Goal: Task Accomplishment & Management: Use online tool/utility

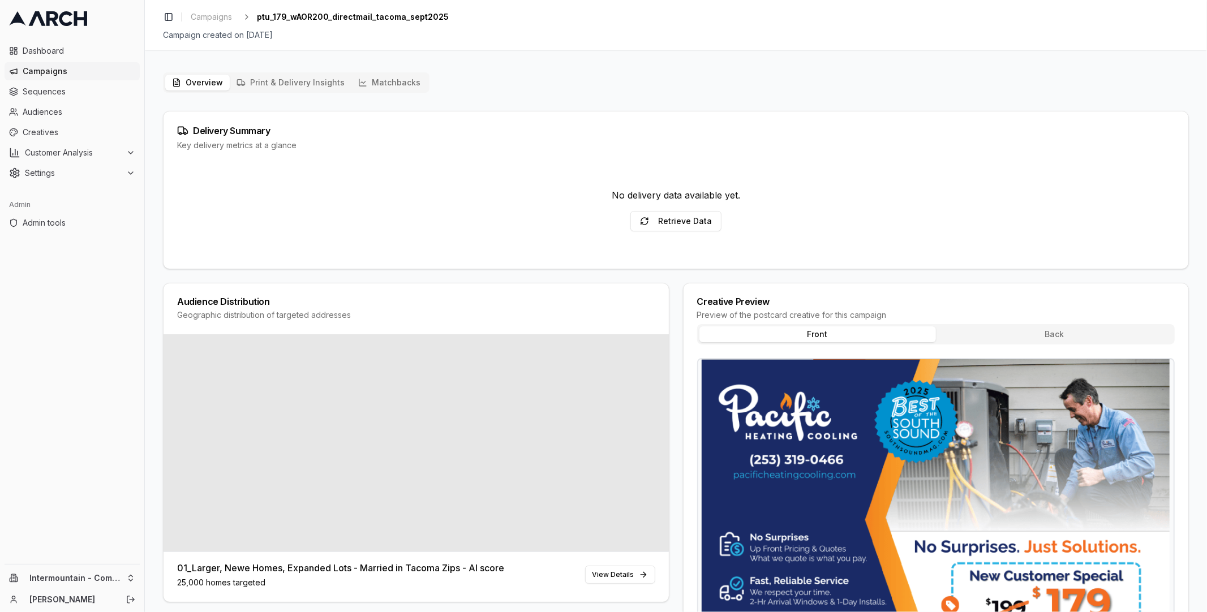
click at [399, 79] on button "Matchbacks" at bounding box center [389, 83] width 76 height 16
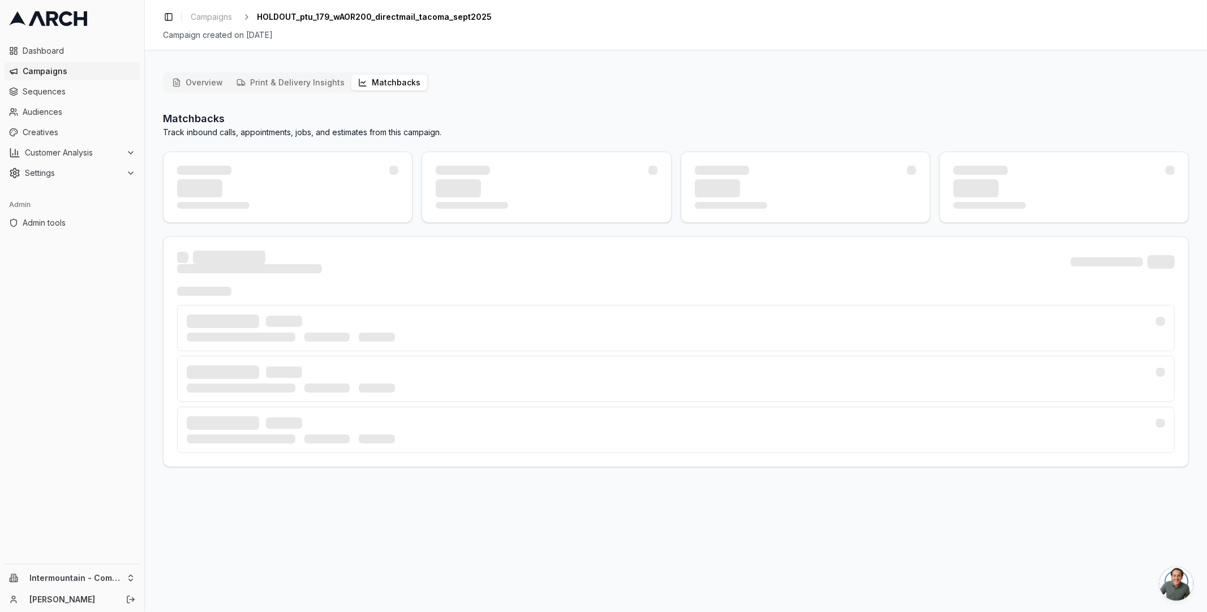
click at [376, 80] on button "Matchbacks" at bounding box center [389, 83] width 76 height 16
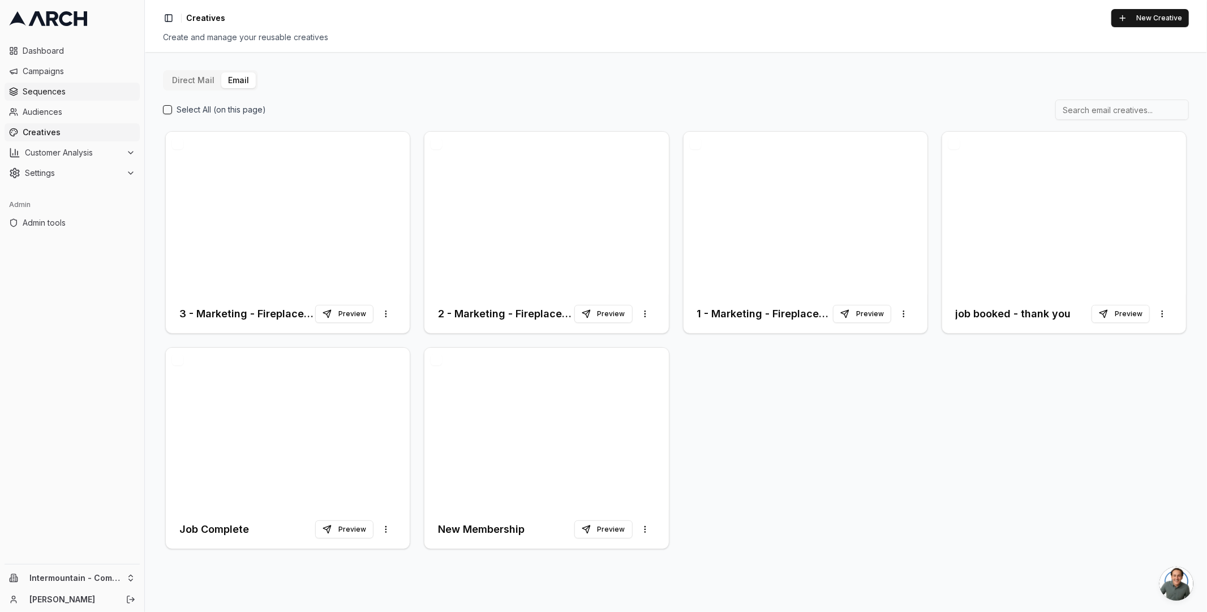
click at [96, 97] on link "Sequences" at bounding box center [72, 92] width 135 height 18
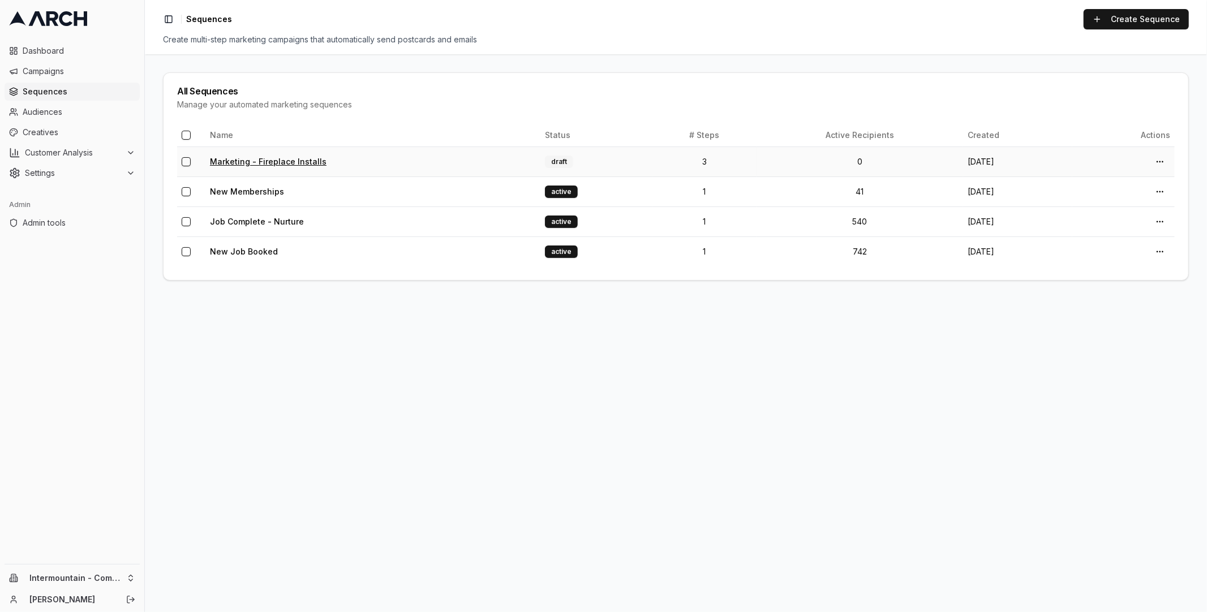
click at [275, 158] on link "Marketing - Fireplace Installs" at bounding box center [268, 162] width 117 height 10
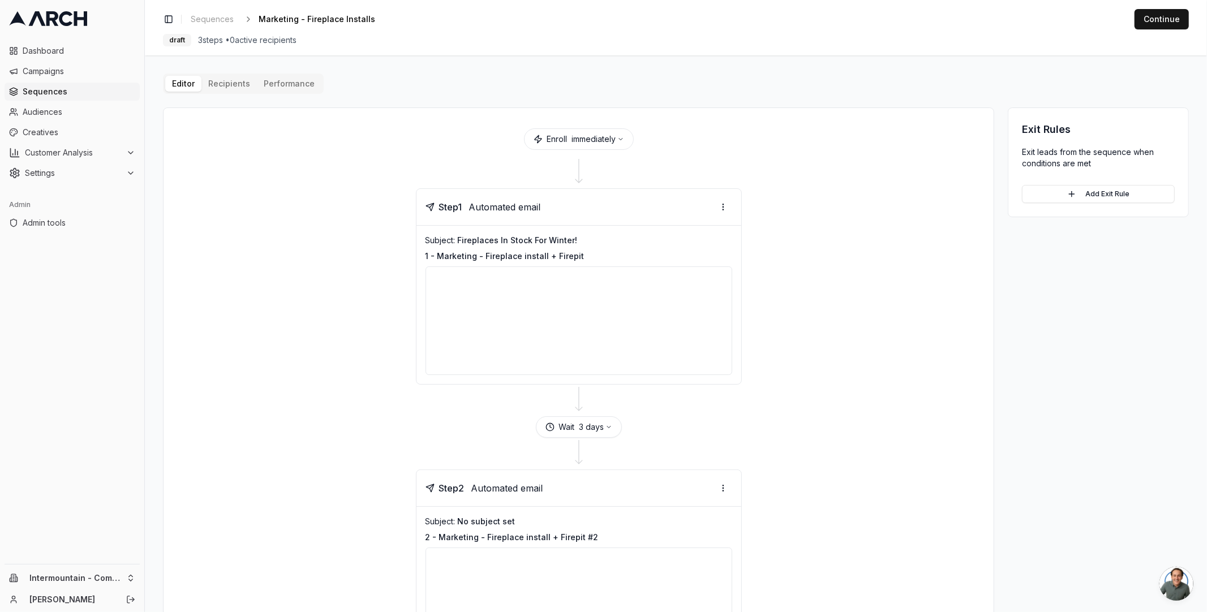
click at [231, 88] on div "Editor Recipients Performance Enroll immediately Step 1 Automated email Subject…" at bounding box center [676, 554] width 1026 height 960
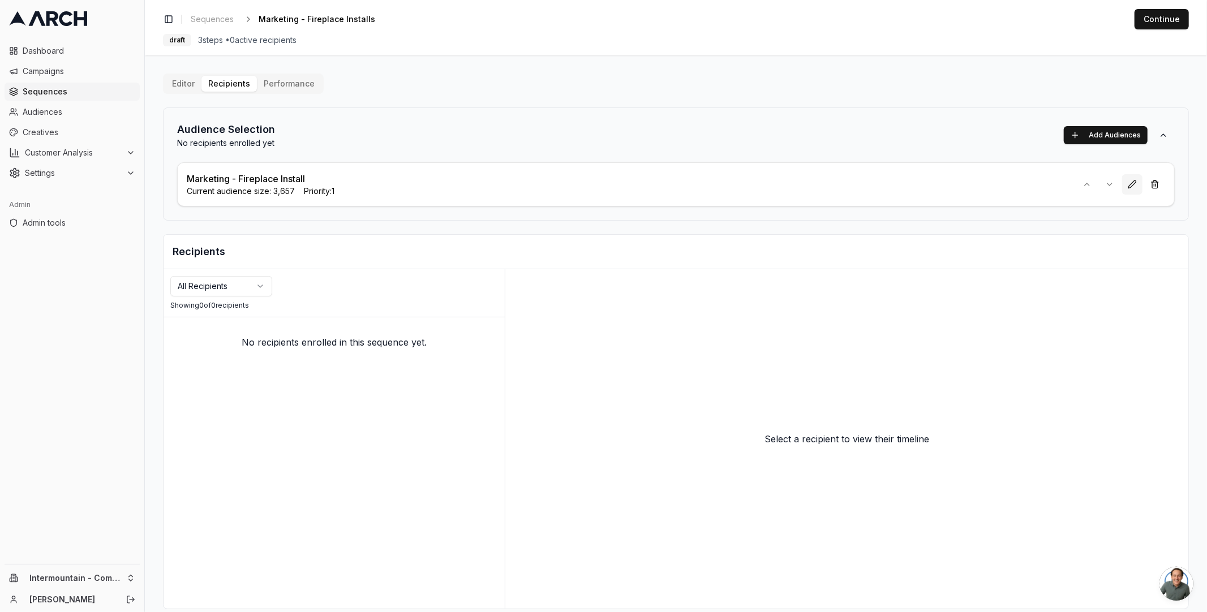
click at [1127, 186] on button at bounding box center [1132, 184] width 20 height 20
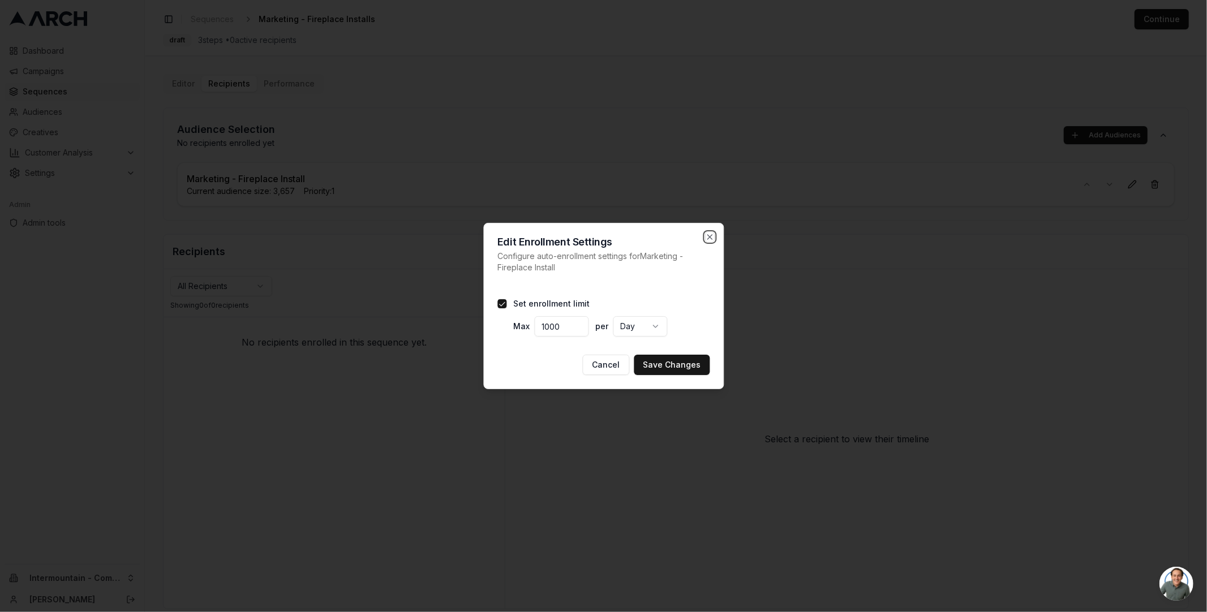
drag, startPoint x: 706, startPoint y: 234, endPoint x: 692, endPoint y: 225, distance: 17.1
click at [707, 234] on icon "button" at bounding box center [709, 237] width 9 height 9
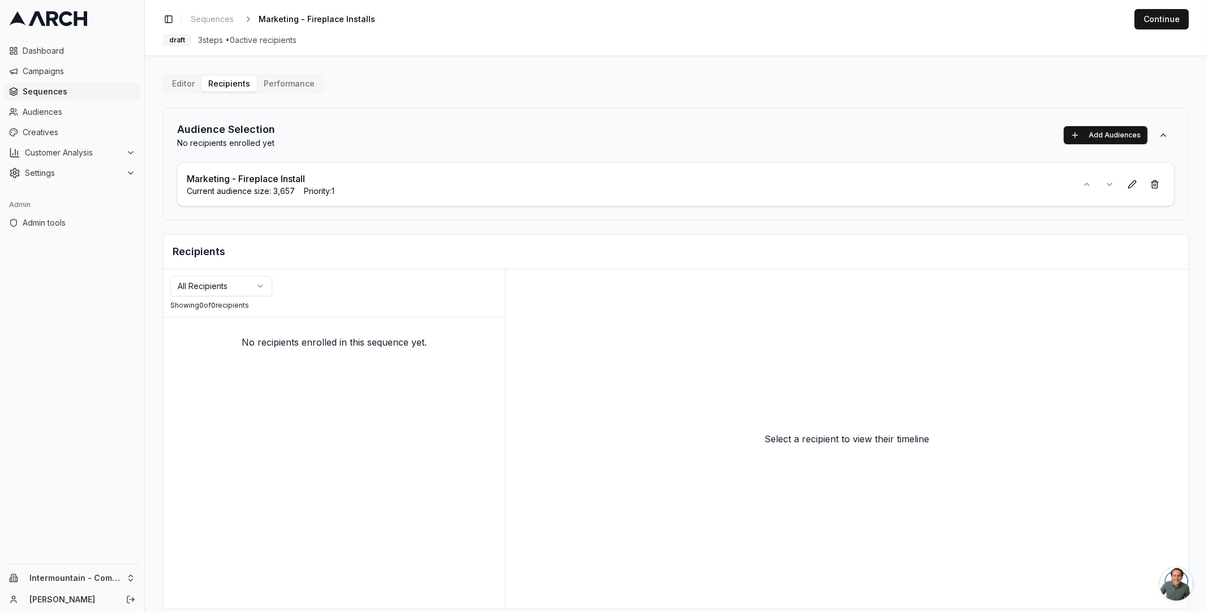
click at [188, 84] on button "Editor" at bounding box center [183, 84] width 36 height 16
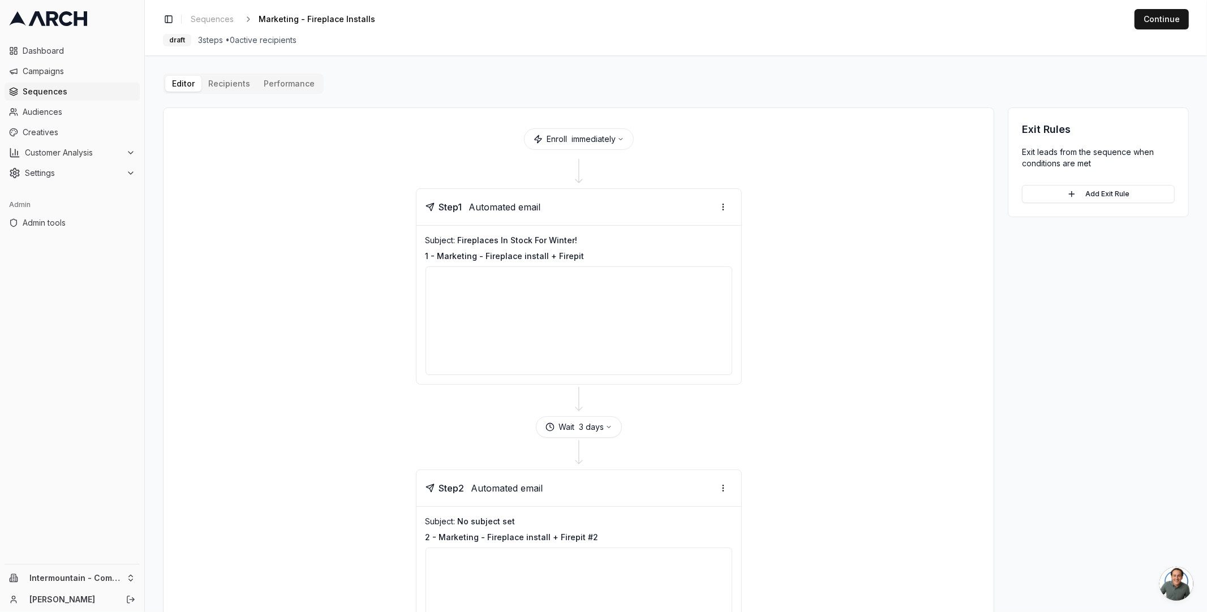
click at [223, 83] on div "Editor Recipients Performance Enroll immediately Step 1 Automated email Subject…" at bounding box center [676, 554] width 1026 height 960
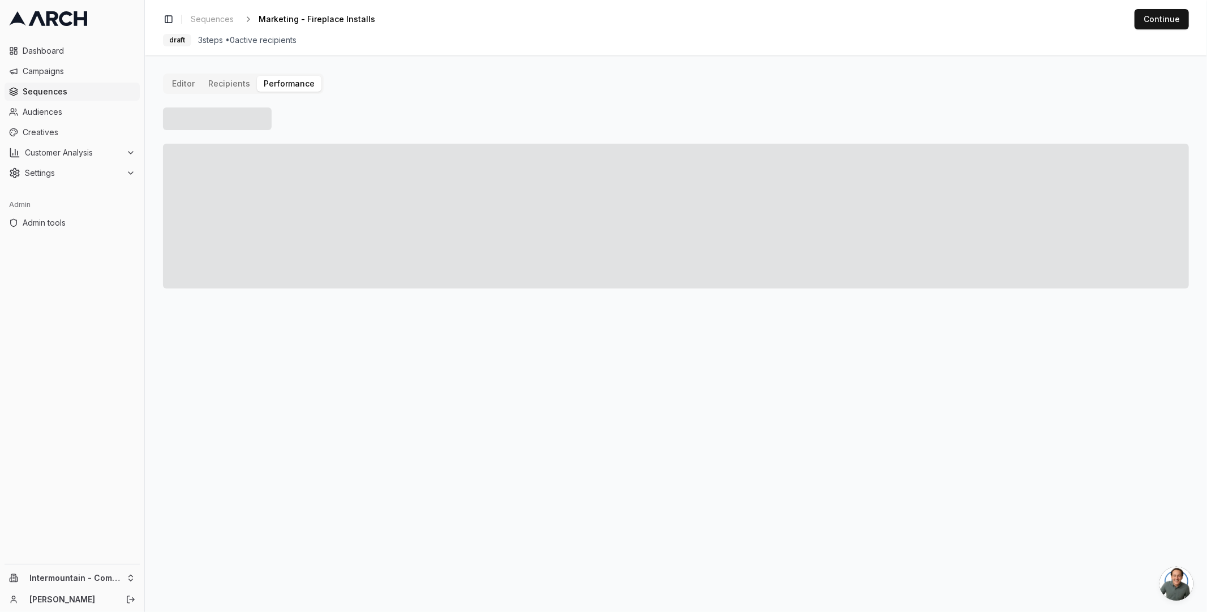
click at [275, 82] on button "Performance" at bounding box center [289, 84] width 65 height 16
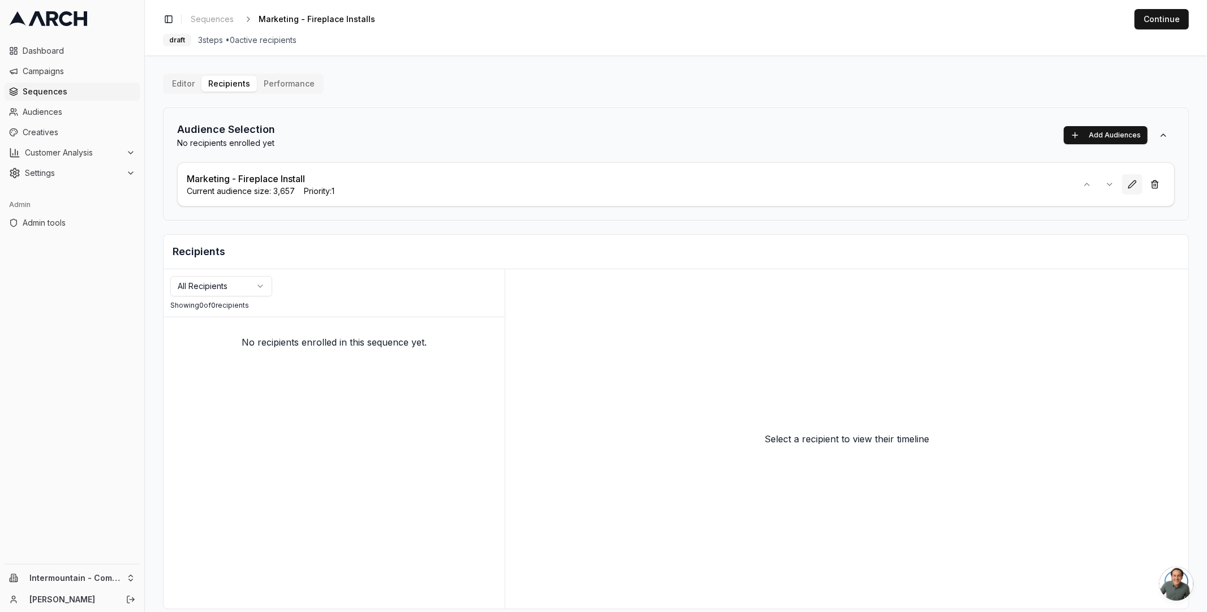
click at [1128, 184] on button at bounding box center [1132, 184] width 20 height 20
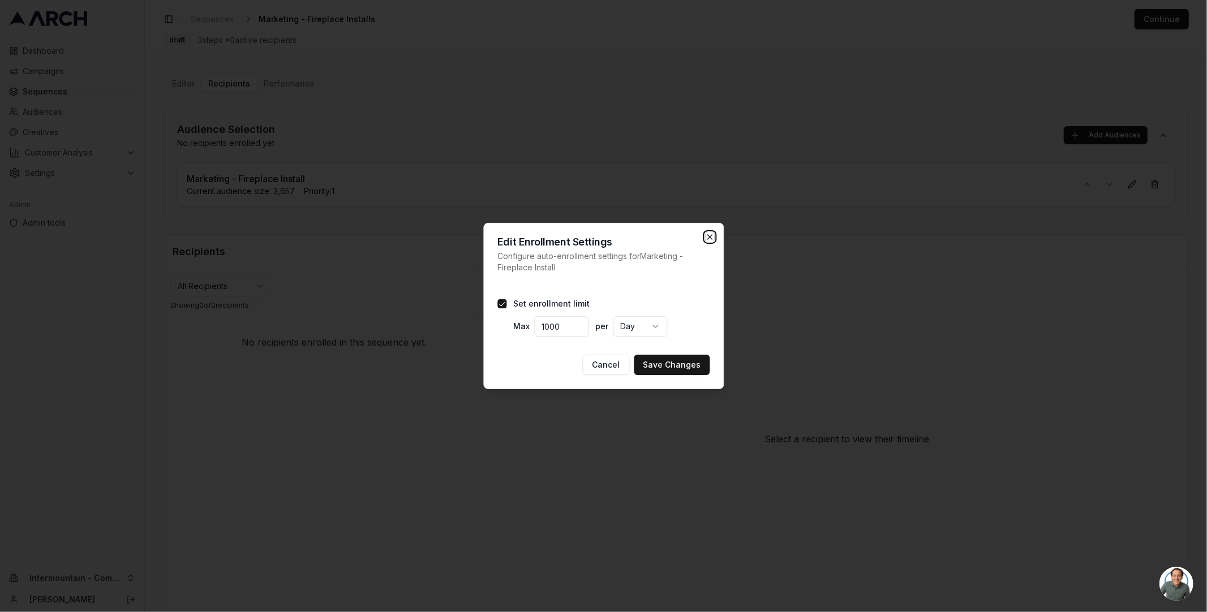
click at [710, 237] on icon "button" at bounding box center [709, 237] width 9 height 9
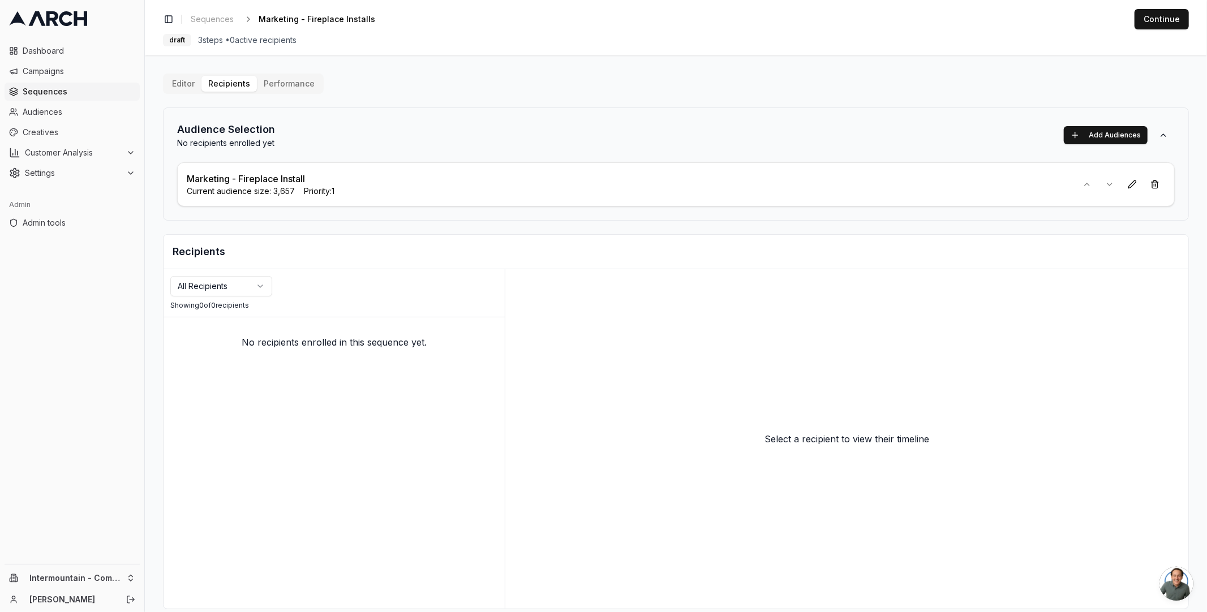
click at [168, 86] on button "Editor" at bounding box center [183, 84] width 36 height 16
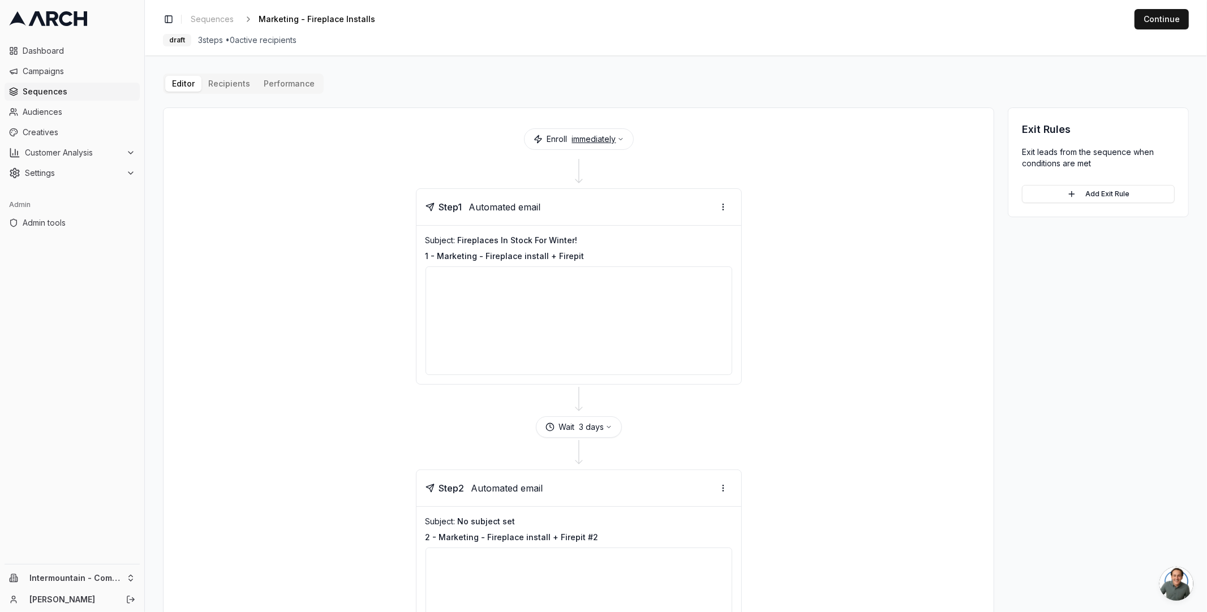
click at [619, 139] on icon "button" at bounding box center [620, 140] width 3 height 2
click at [273, 113] on div "Enroll immediately Step 1 Automated email Subject: Fireplaces In Stock For Wint…" at bounding box center [578, 571] width 831 height 926
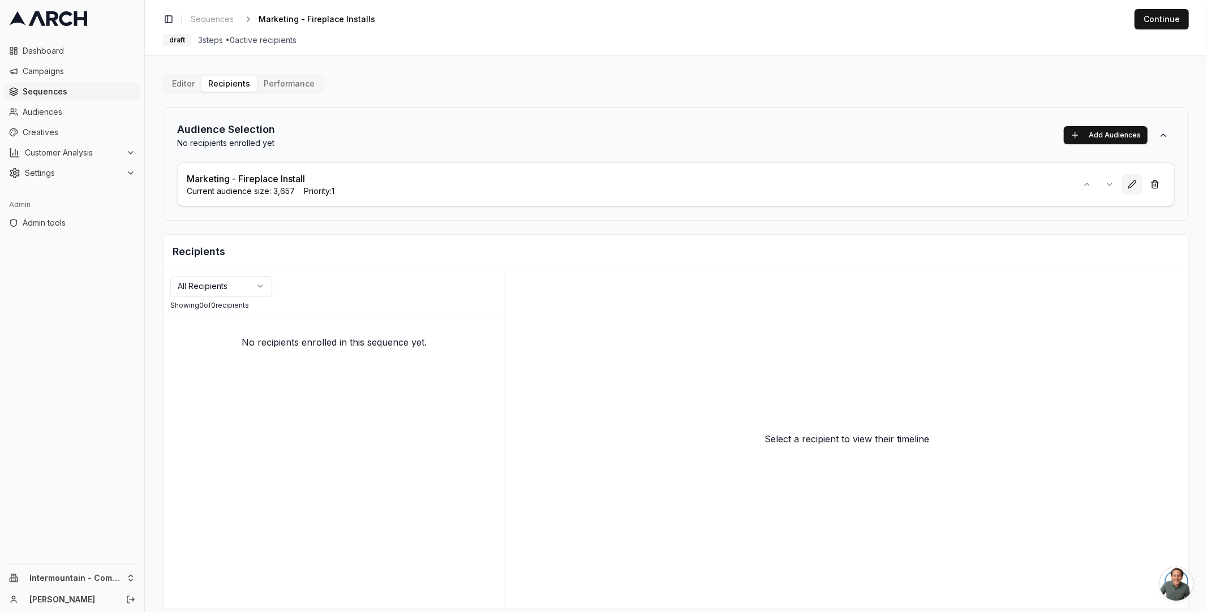
click at [1122, 182] on button at bounding box center [1132, 184] width 20 height 20
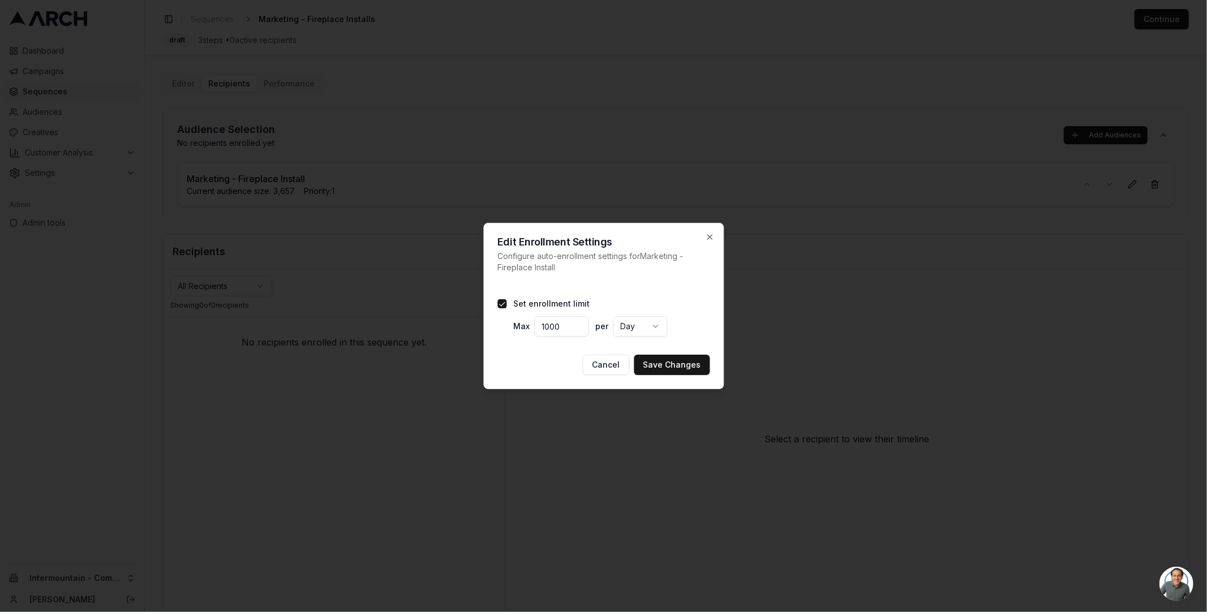
type button "on"
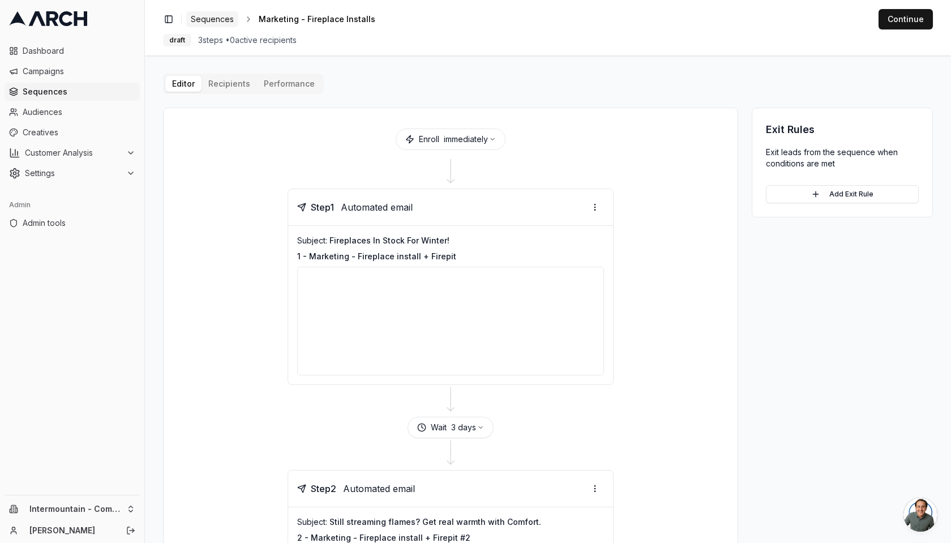
click at [209, 20] on span "Sequences" at bounding box center [212, 19] width 43 height 11
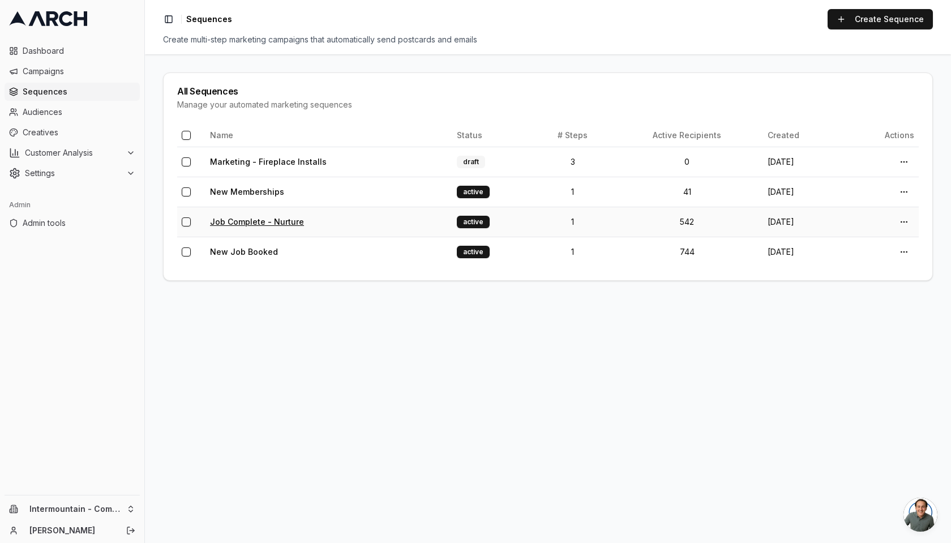
click at [250, 221] on link "Job Complete - Nurture" at bounding box center [257, 222] width 94 height 10
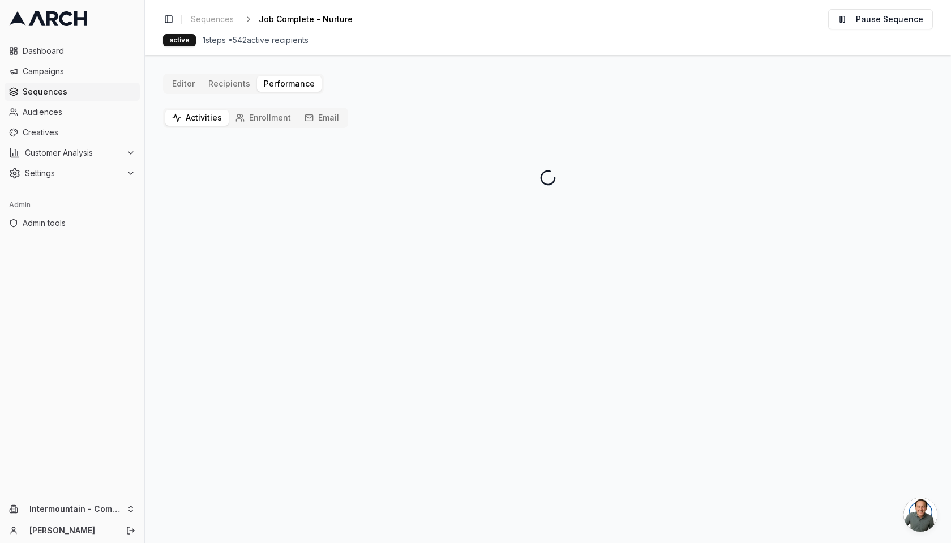
click at [196, 119] on button "Activities" at bounding box center [196, 118] width 63 height 16
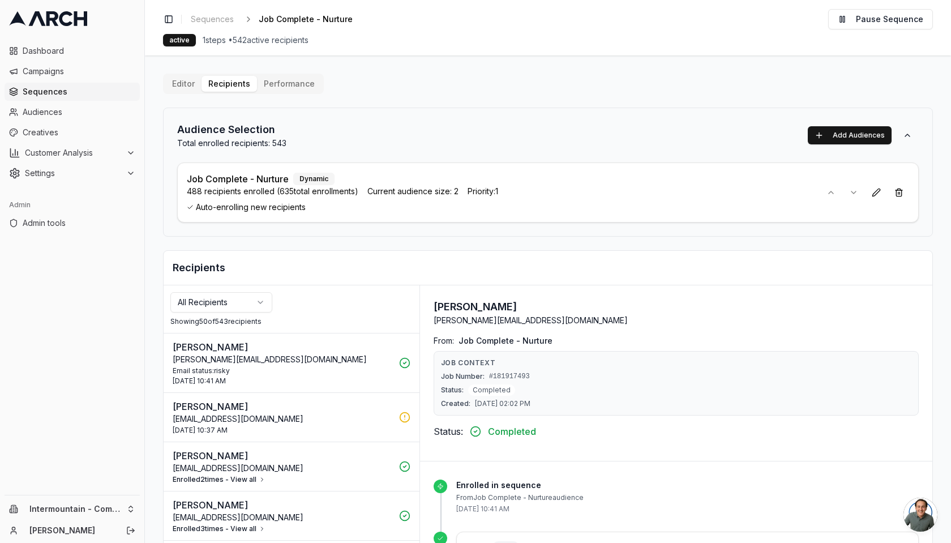
click at [315, 372] on div "Email status: risky" at bounding box center [283, 370] width 220 height 9
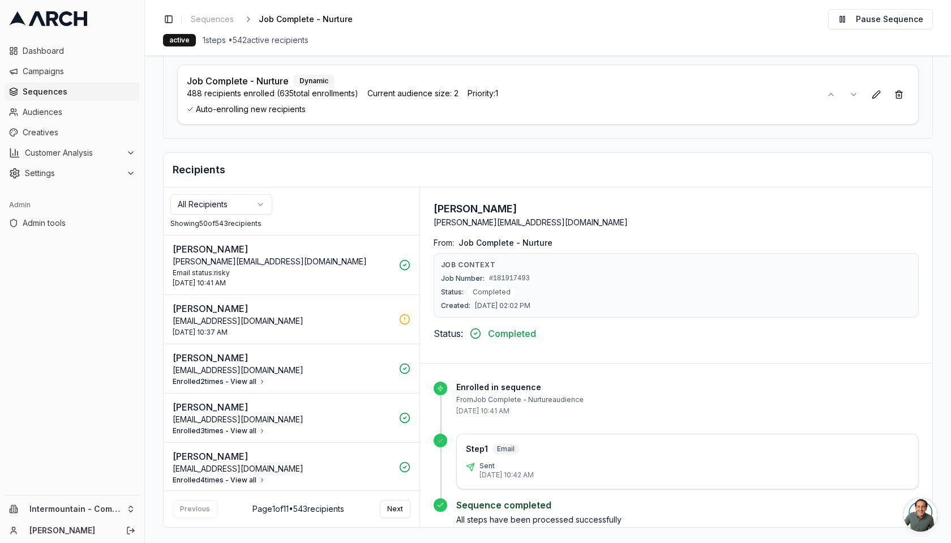
scroll to position [38, 0]
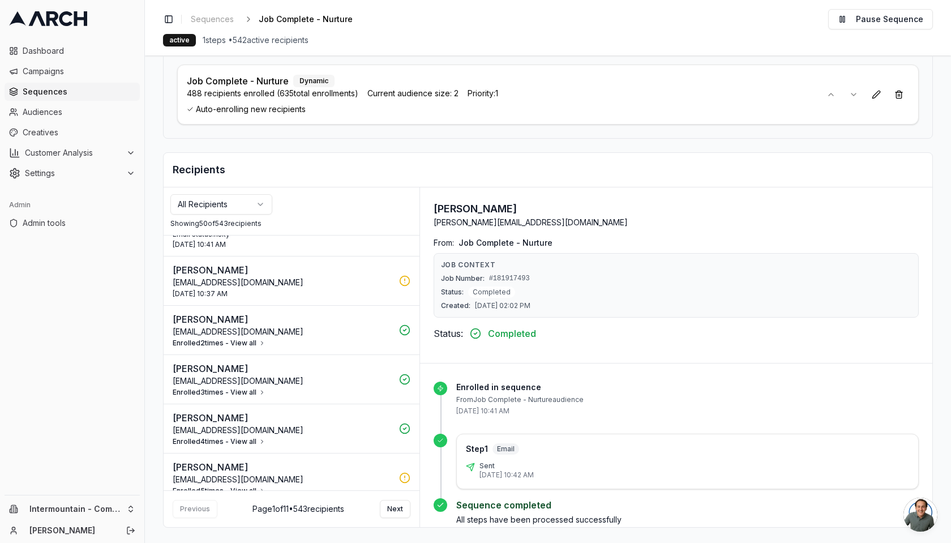
click at [239, 388] on button "Enrolled 3 times - View all" at bounding box center [219, 392] width 93 height 9
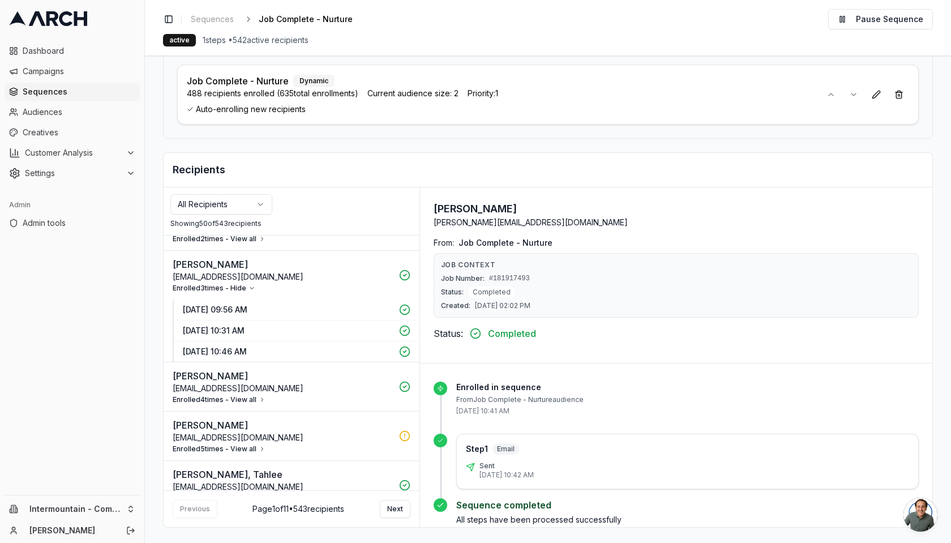
scroll to position [0, 0]
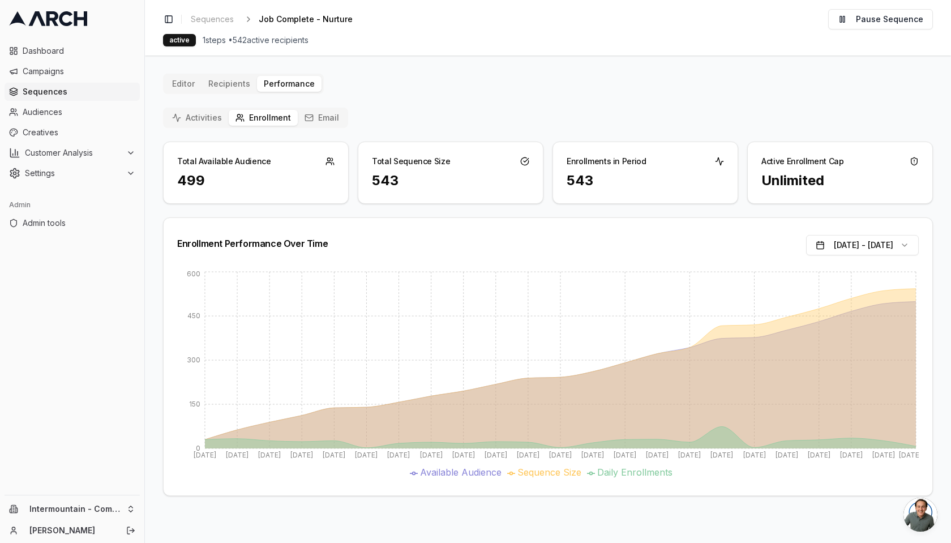
click at [190, 115] on button "Activities" at bounding box center [196, 118] width 63 height 16
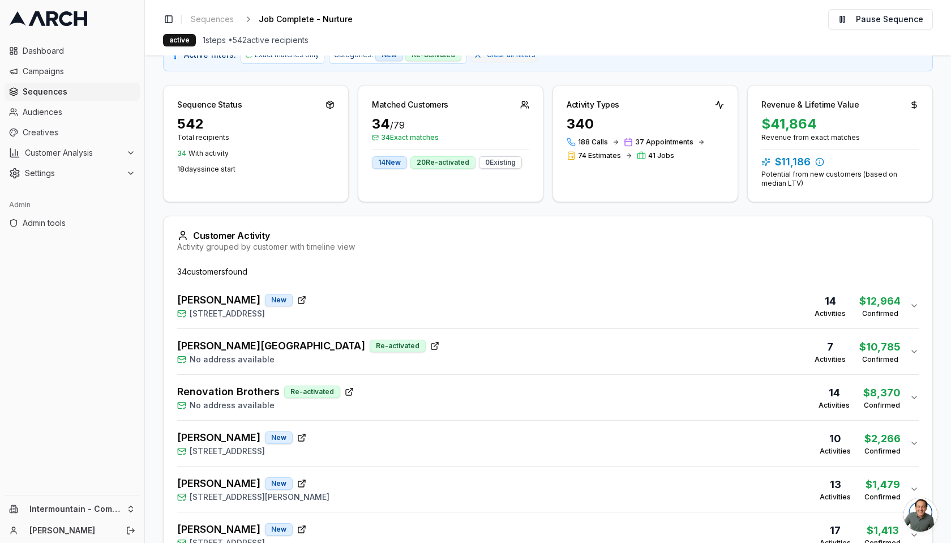
scroll to position [138, 0]
click at [442, 342] on div "Nielsen, Victoria Re-activated No address available 7 Activities $ 10,785 Confi…" at bounding box center [543, 350] width 732 height 27
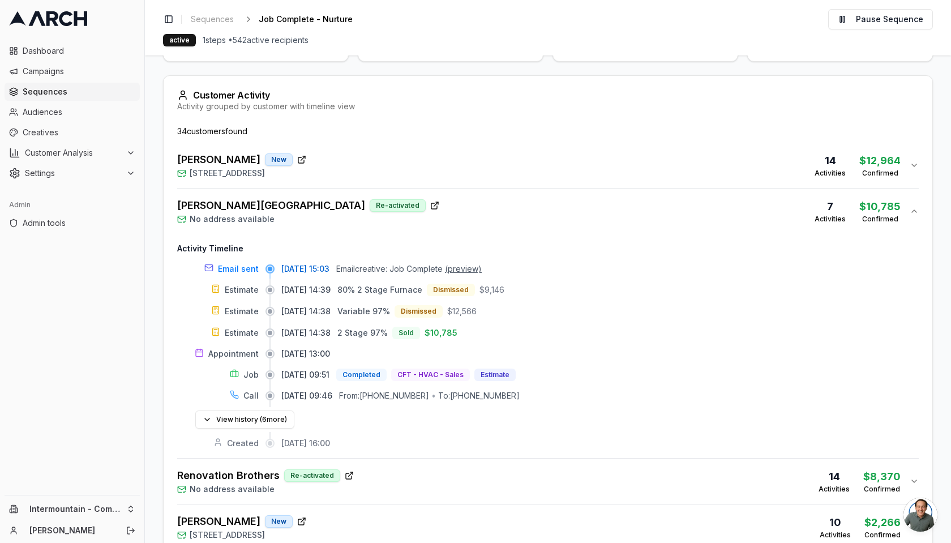
scroll to position [271, 0]
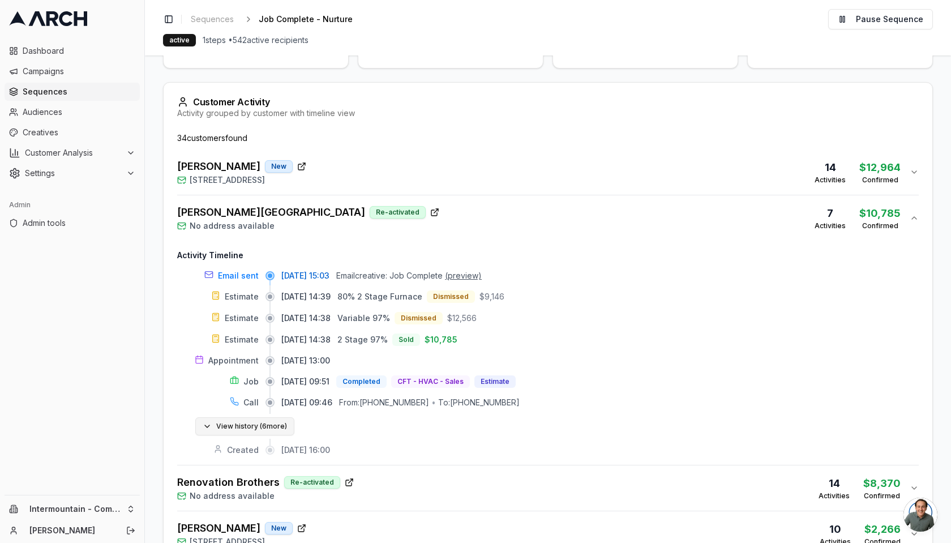
click at [271, 423] on button "View history ( 6 more)" at bounding box center [244, 426] width 99 height 18
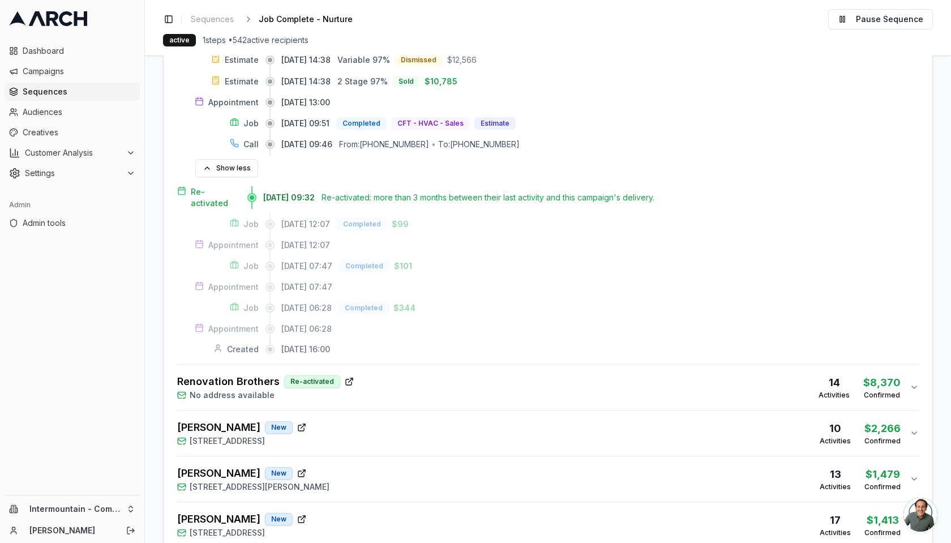
scroll to position [534, 0]
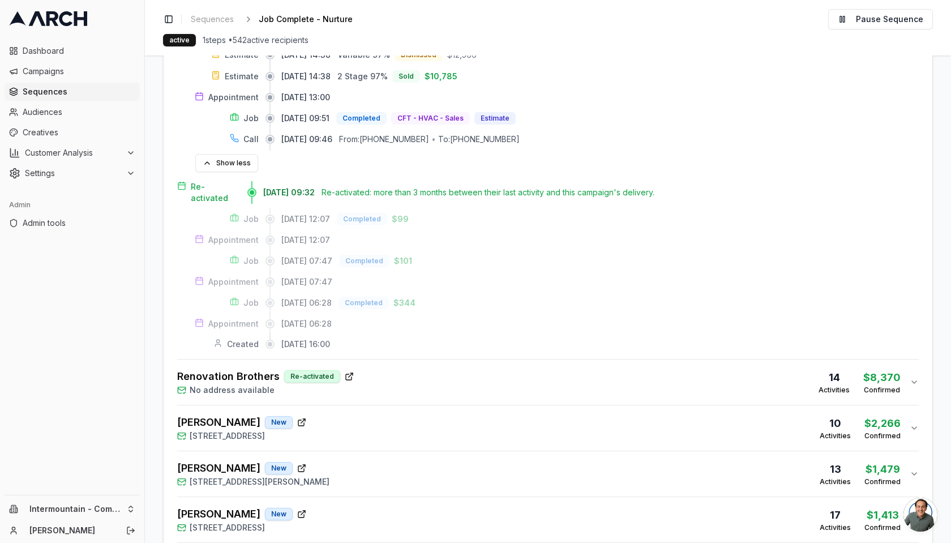
click at [426, 368] on div "Renovation Brothers Re-activated No address available 14 Activities $ 8,370 Con…" at bounding box center [543, 381] width 732 height 27
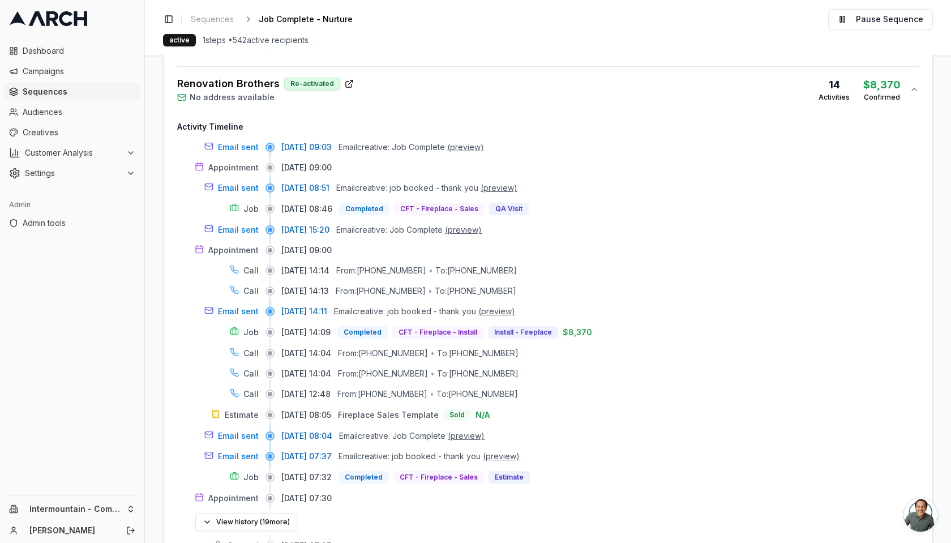
scroll to position [825, 0]
click at [104, 508] on html "Dashboard Campaigns Sequences Audiences Creatives Customer Analysis Settings Ad…" at bounding box center [475, 271] width 951 height 543
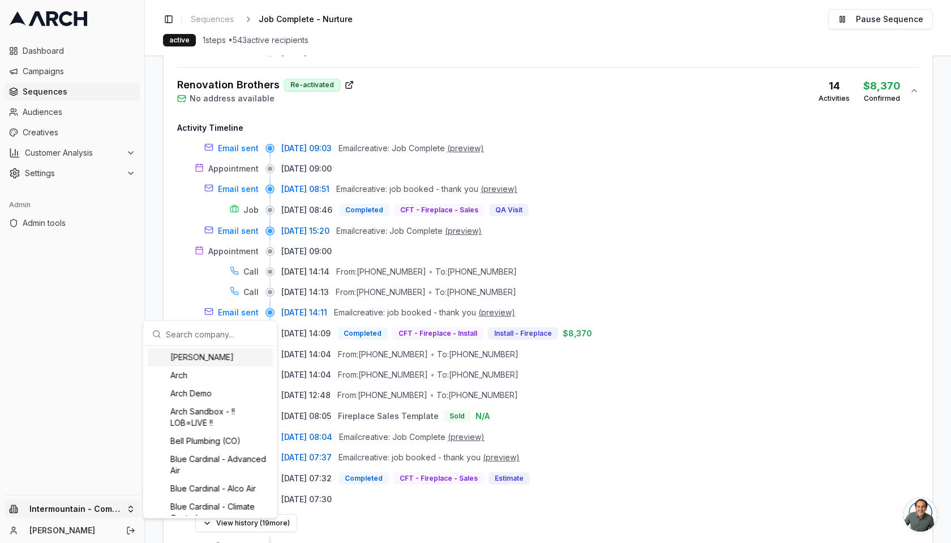
click at [210, 326] on input "text" at bounding box center [217, 334] width 102 height 23
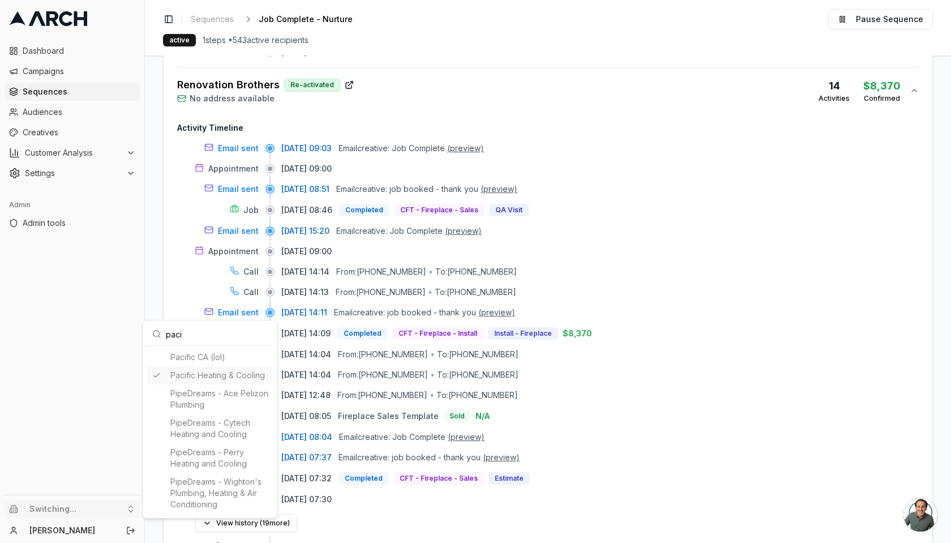
scroll to position [508, 0]
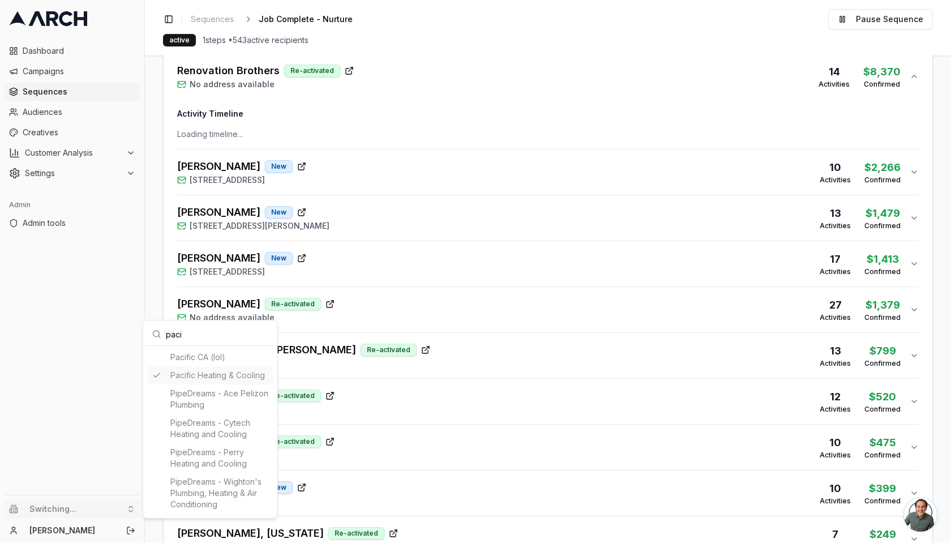
type input "paci"
click at [71, 129] on html "Dashboard Campaigns Sequences Audiences Creatives Customer Analysis Settings Ad…" at bounding box center [475, 271] width 951 height 543
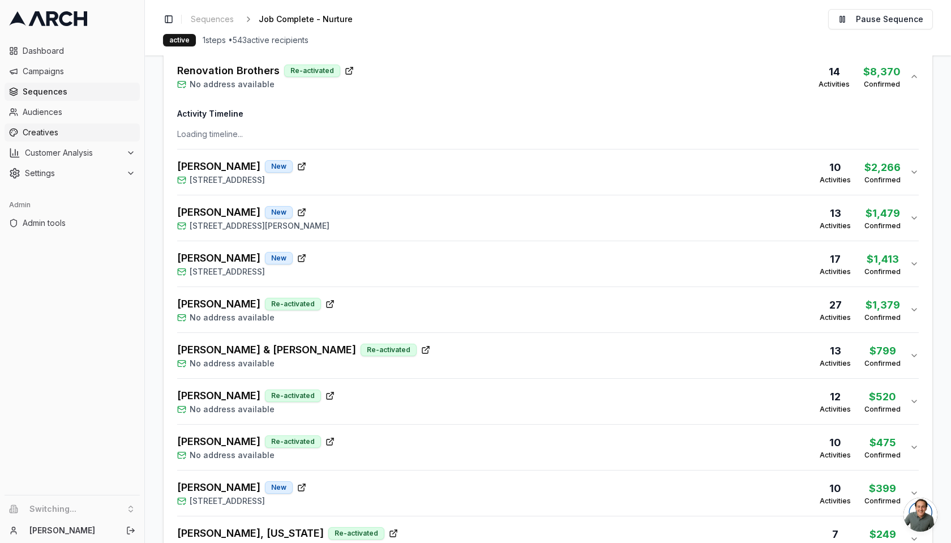
click at [45, 129] on span "Creatives" at bounding box center [79, 132] width 113 height 11
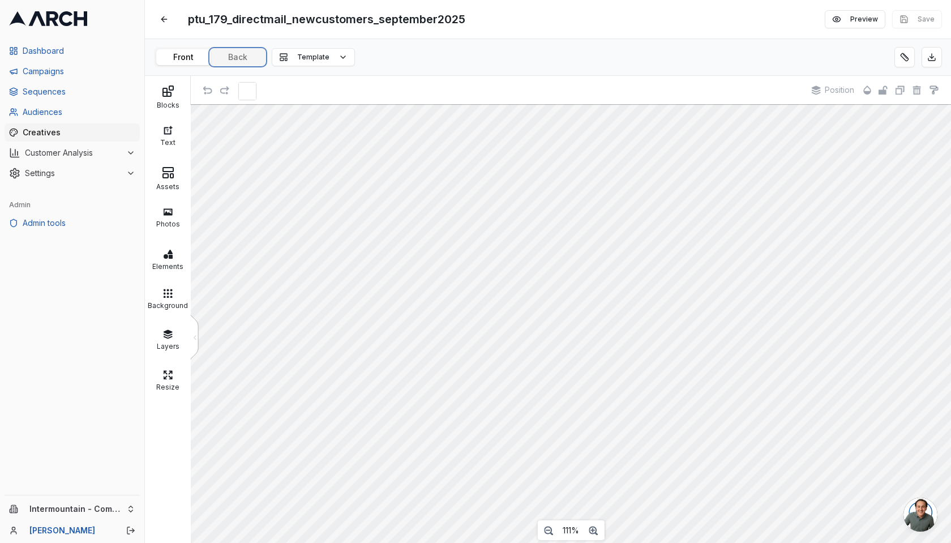
click at [242, 55] on button "Back" at bounding box center [238, 57] width 54 height 16
click at [247, 60] on button "Back" at bounding box center [238, 57] width 54 height 16
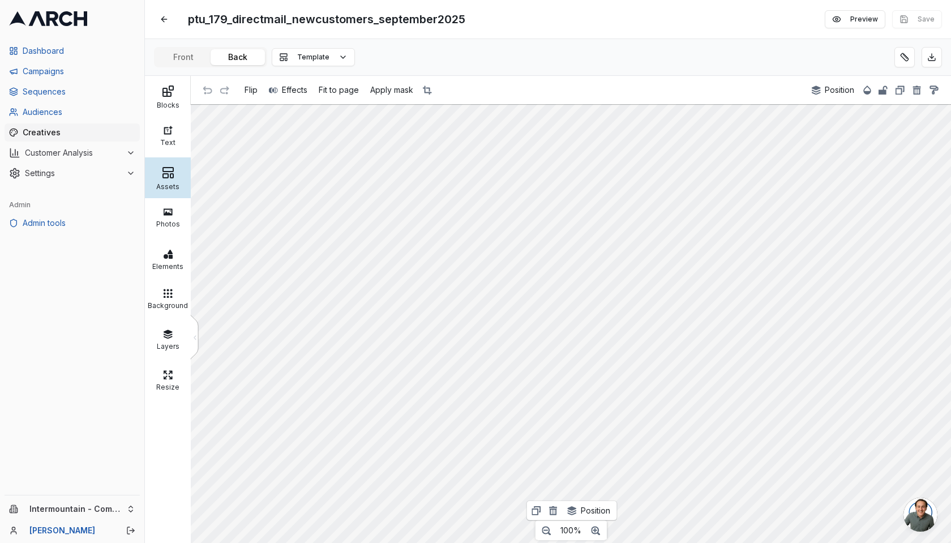
click at [165, 187] on div "Assets" at bounding box center [168, 184] width 40 height 11
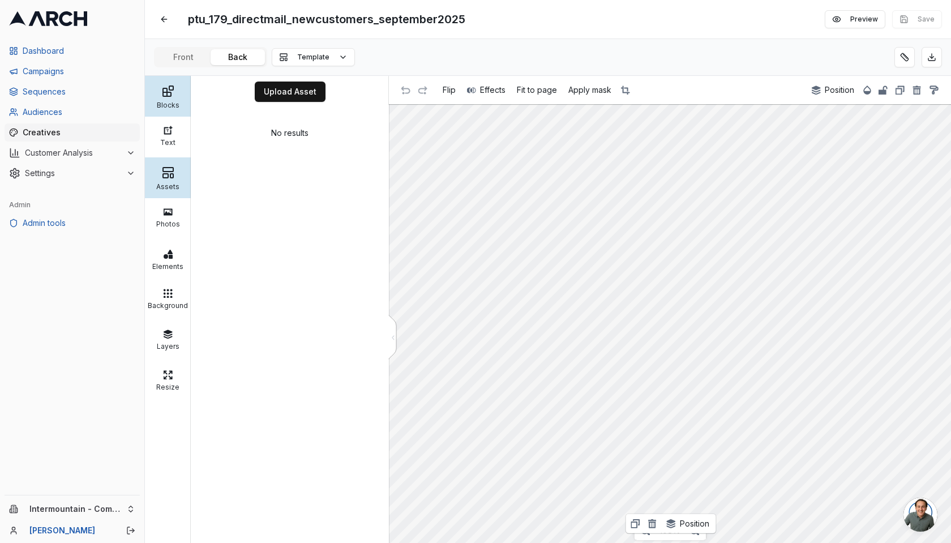
click at [169, 111] on div "Blocks" at bounding box center [168, 96] width 46 height 41
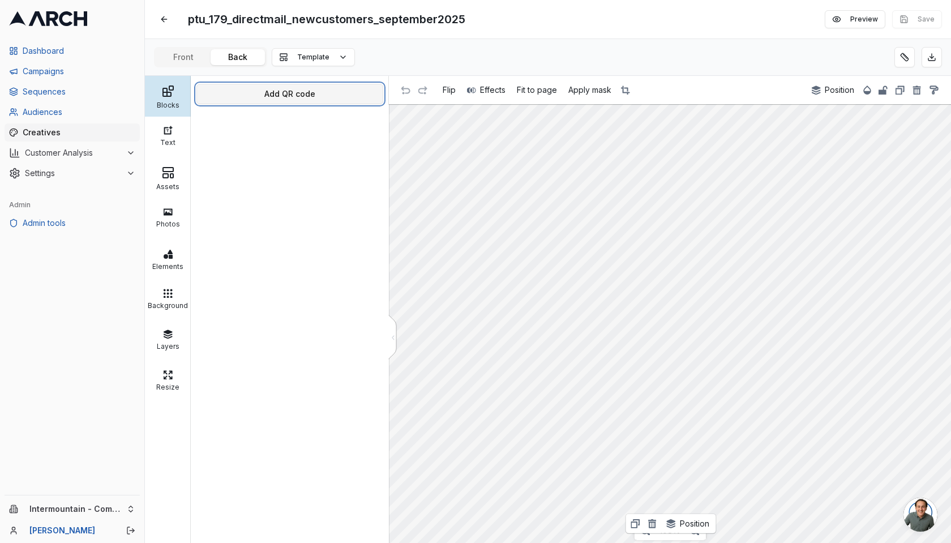
click at [282, 91] on button "Add QR code" at bounding box center [289, 94] width 187 height 20
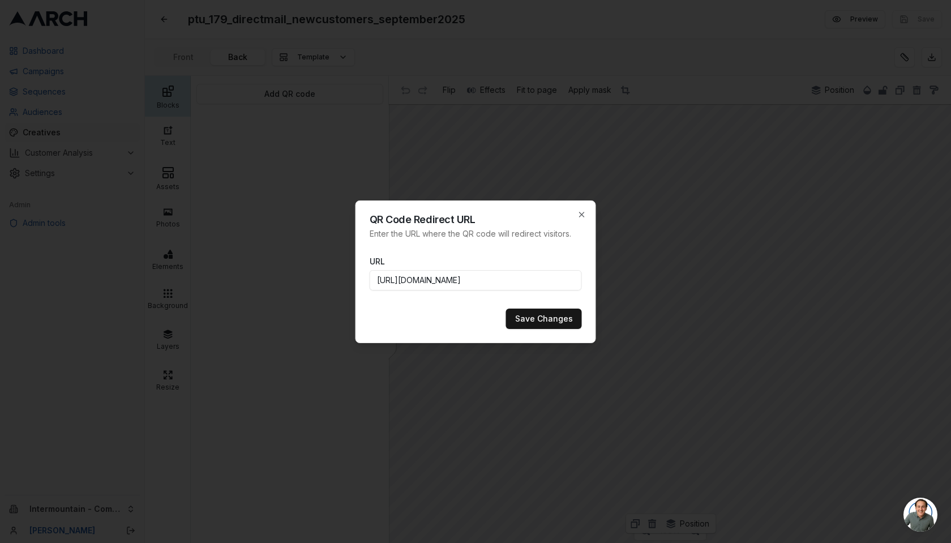
scroll to position [0, 475]
type input "https://www.pacificheatingcooling.com/heating/heating-maintenance-179/?utm_sour…"
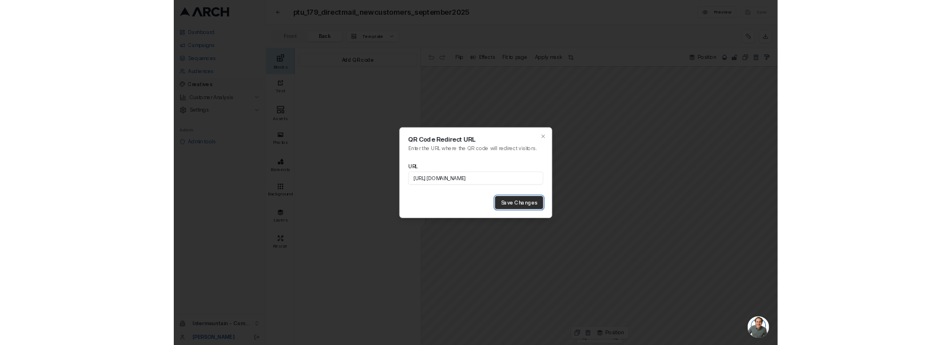
scroll to position [0, 0]
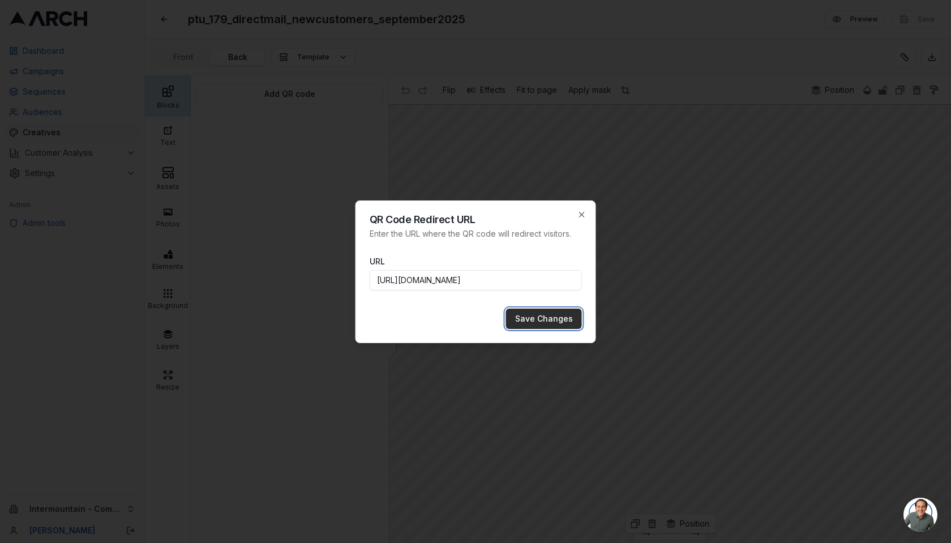
click at [539, 315] on button "Save Changes" at bounding box center [544, 318] width 76 height 20
click at [538, 316] on button "Save Changes" at bounding box center [544, 318] width 76 height 20
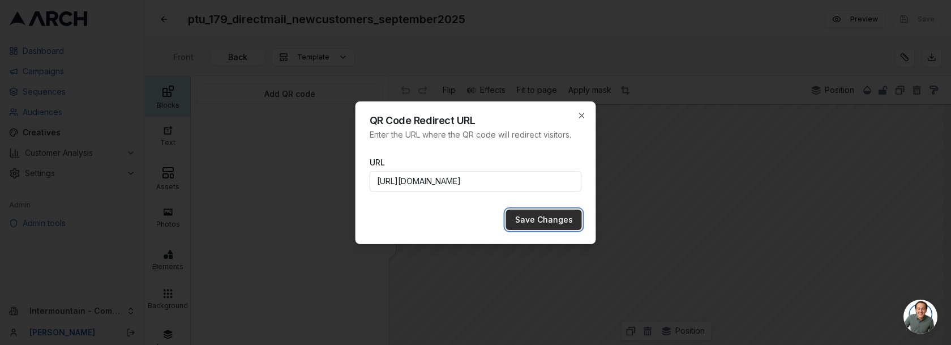
click at [554, 222] on button "Save Changes" at bounding box center [544, 219] width 76 height 20
click at [585, 112] on icon "button" at bounding box center [581, 115] width 9 height 9
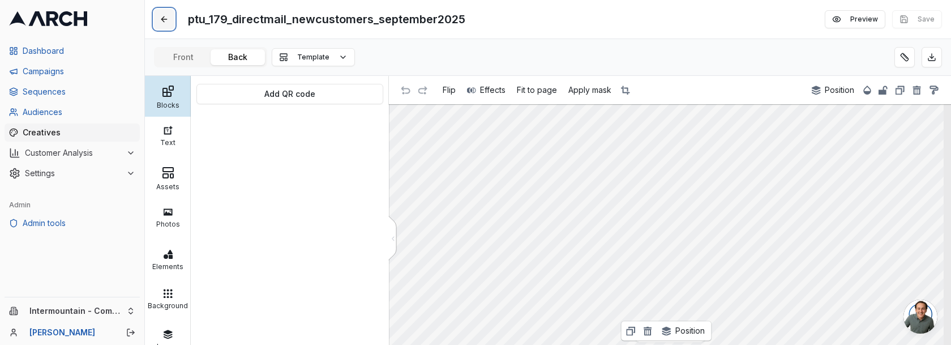
click at [165, 16] on button at bounding box center [164, 19] width 20 height 20
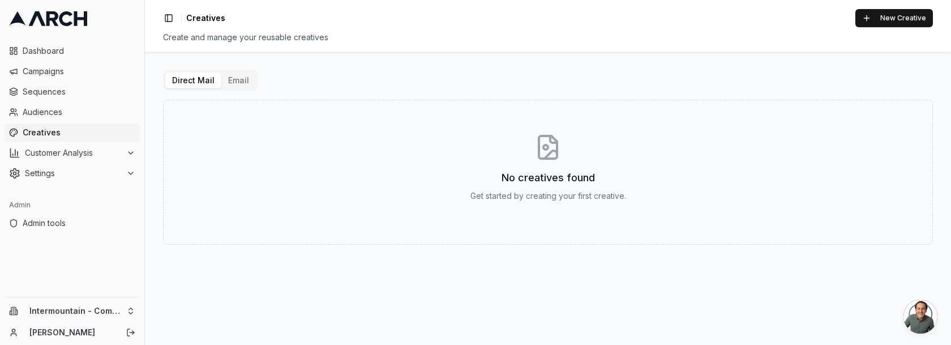
click at [478, 77] on div "Direct Mail Email No creatives found Get started by creating your first creativ…" at bounding box center [548, 157] width 770 height 174
click at [240, 82] on button "Email" at bounding box center [238, 80] width 35 height 16
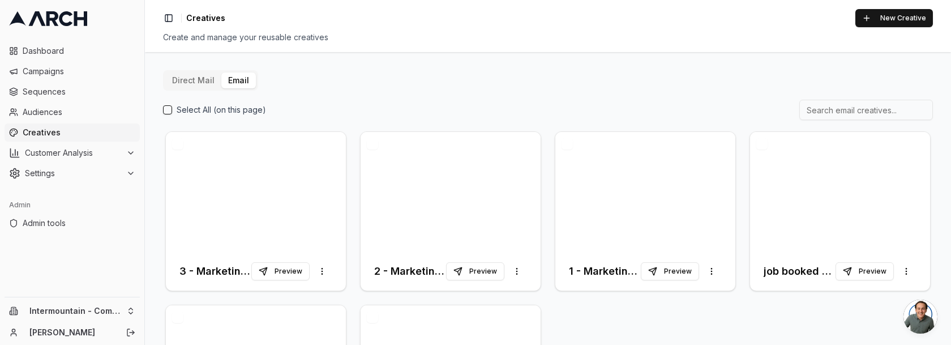
click at [181, 75] on button "Direct Mail" at bounding box center [193, 80] width 56 height 16
